Goal: Task Accomplishment & Management: Use online tool/utility

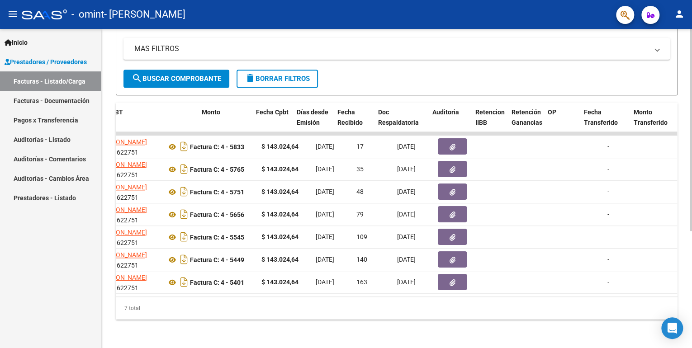
scroll to position [0, 332]
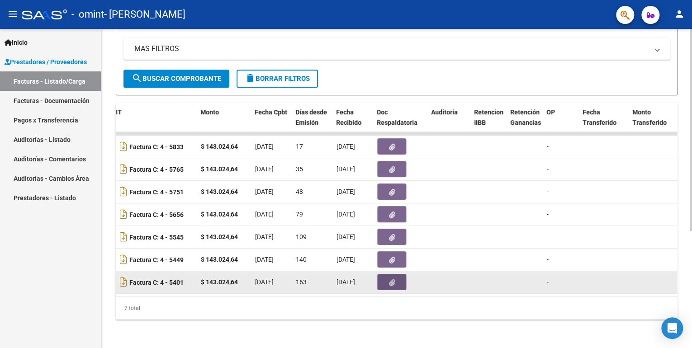
click at [396, 283] on button "button" at bounding box center [391, 282] width 29 height 16
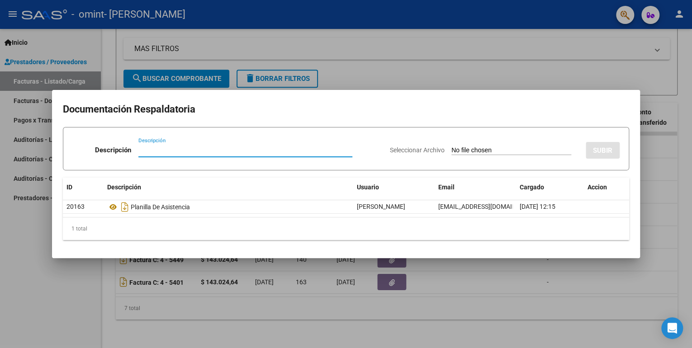
click at [590, 286] on div at bounding box center [346, 174] width 692 height 348
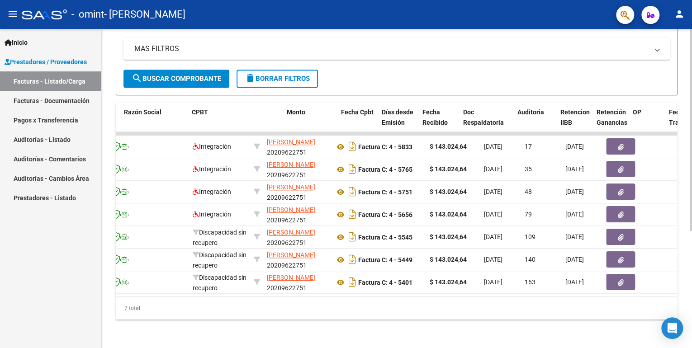
scroll to position [0, 246]
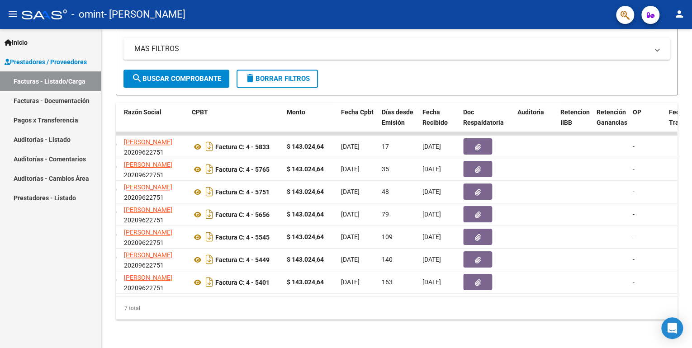
click at [23, 121] on link "Pagos x Transferencia" at bounding box center [50, 119] width 101 height 19
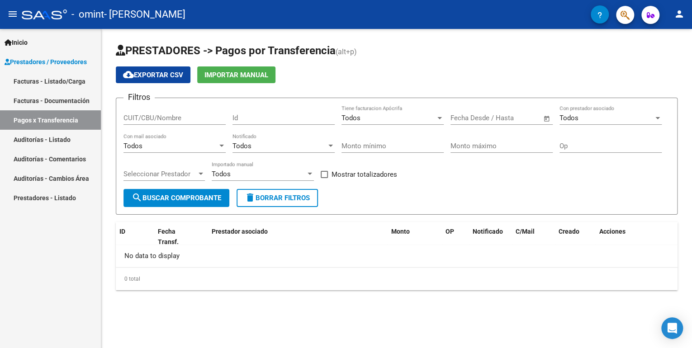
click at [17, 136] on link "Auditorías - Listado" at bounding box center [50, 139] width 101 height 19
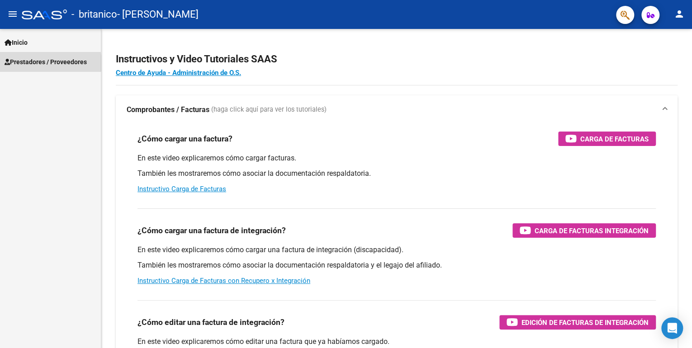
click at [38, 63] on span "Prestadores / Proveedores" at bounding box center [46, 62] width 82 height 10
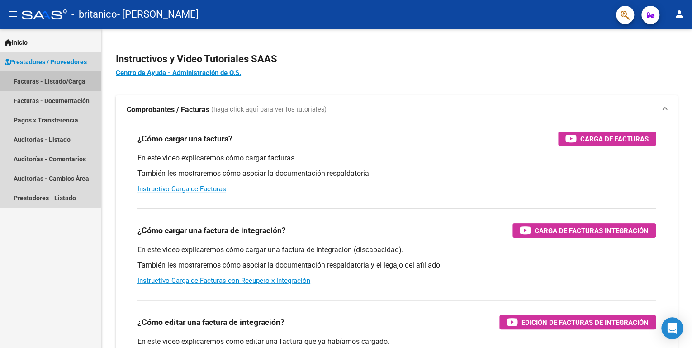
click at [36, 84] on link "Facturas - Listado/Carga" at bounding box center [50, 80] width 101 height 19
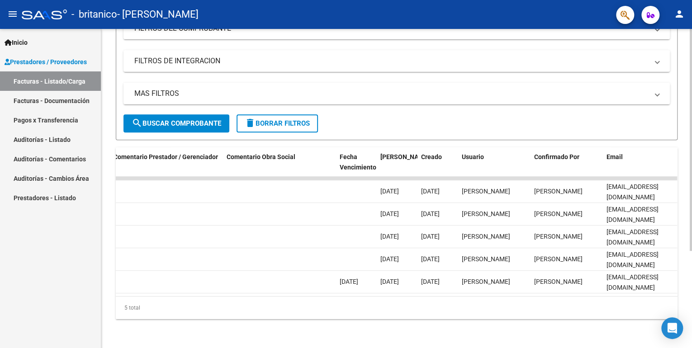
scroll to position [0, 1346]
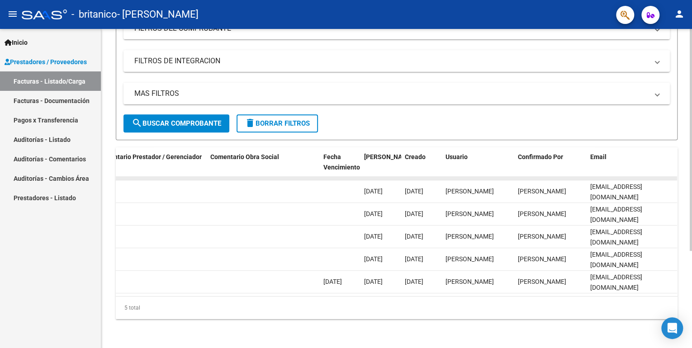
click at [262, 176] on datatable-body-cell at bounding box center [263, 178] width 113 height 4
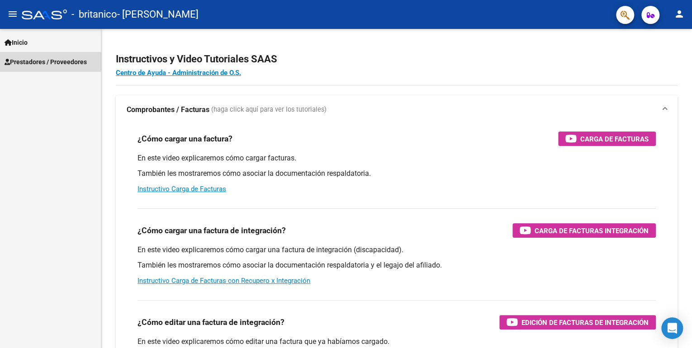
click at [30, 62] on span "Prestadores / Proveedores" at bounding box center [46, 62] width 82 height 10
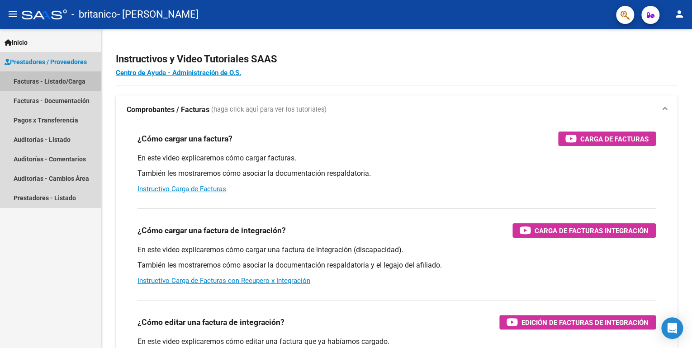
click at [44, 83] on link "Facturas - Listado/Carga" at bounding box center [50, 80] width 101 height 19
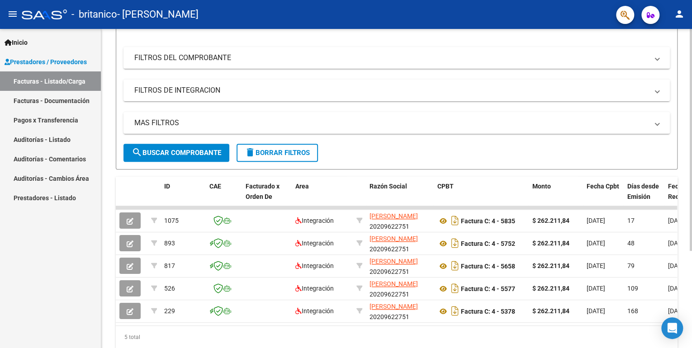
scroll to position [109, 0]
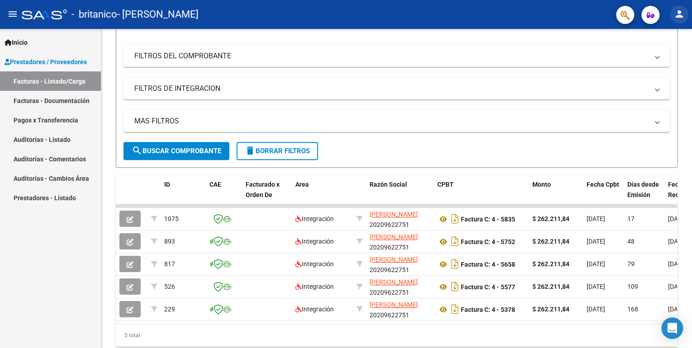
click at [679, 16] on mat-icon "person" at bounding box center [679, 14] width 11 height 11
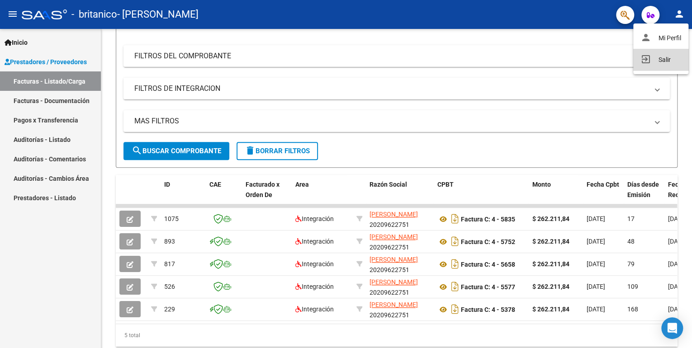
click at [665, 64] on button "exit_to_app Salir" at bounding box center [660, 60] width 55 height 22
